Goal: Information Seeking & Learning: Learn about a topic

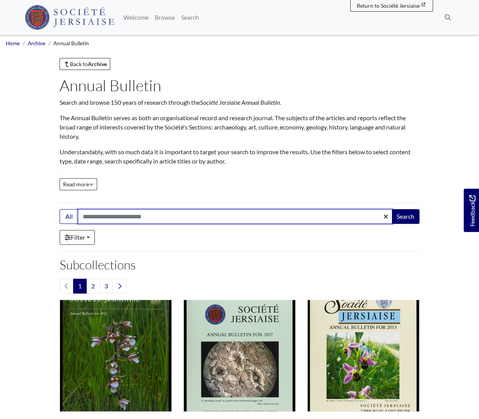
click at [150, 218] on input "Search:" at bounding box center [235, 216] width 315 height 15
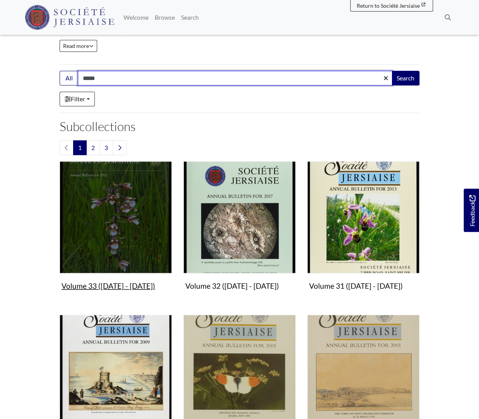
scroll to position [139, 0]
type input "*****"
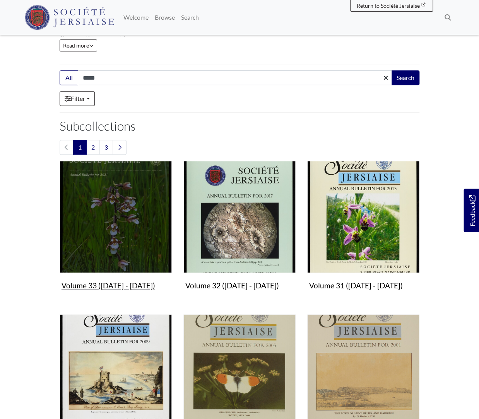
click at [129, 224] on img "Subcollection" at bounding box center [116, 217] width 112 height 112
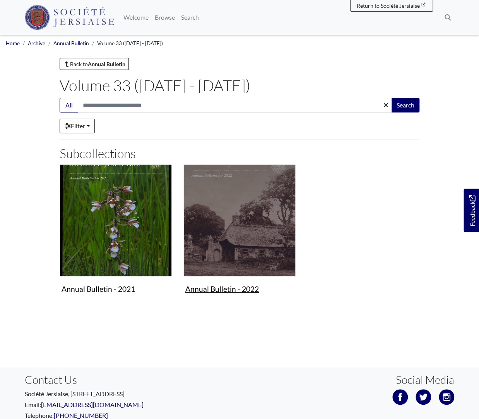
click at [217, 229] on img "Subcollection" at bounding box center [239, 220] width 112 height 112
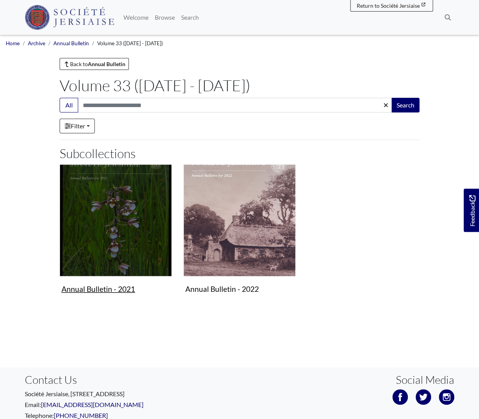
click at [110, 187] on img "Subcollection" at bounding box center [116, 220] width 112 height 112
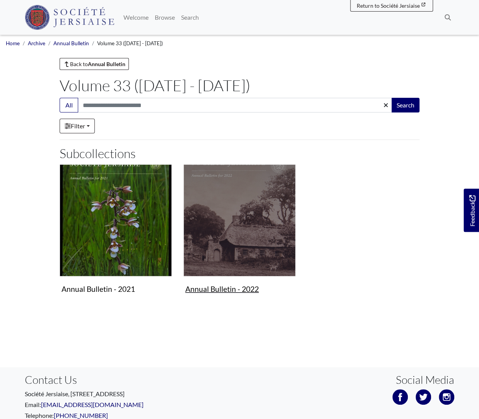
click at [224, 201] on img "Subcollection" at bounding box center [239, 220] width 112 height 112
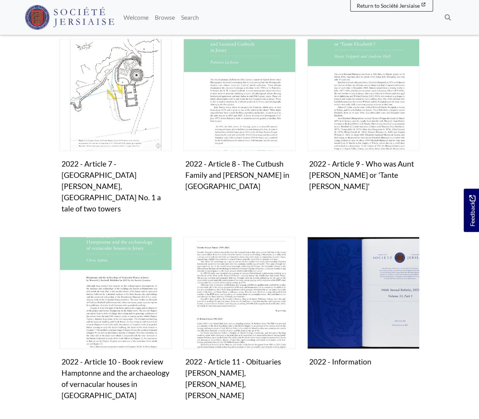
scroll to position [513, 0]
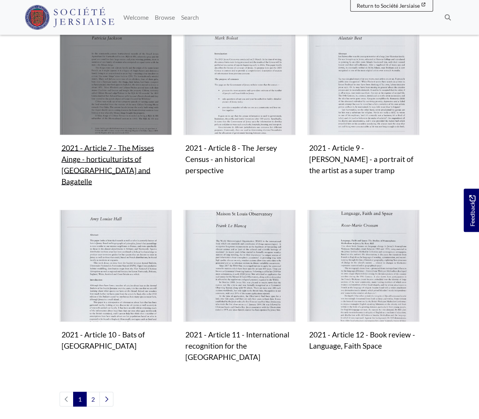
scroll to position [540, 0]
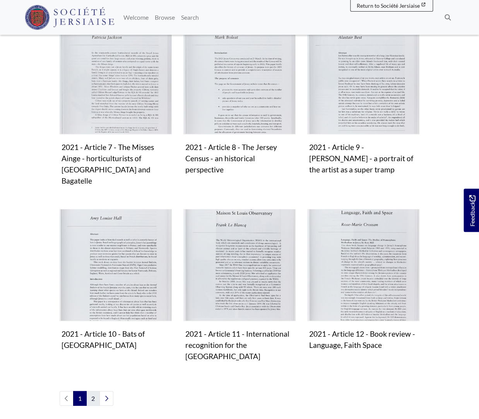
click at [91, 391] on link "2" at bounding box center [93, 398] width 14 height 15
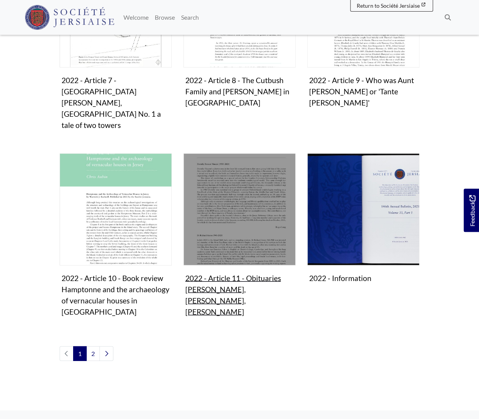
scroll to position [596, 0]
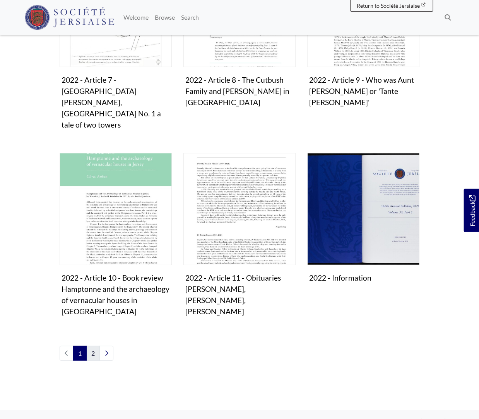
click at [92, 346] on link "2" at bounding box center [93, 353] width 14 height 15
